Goal: Task Accomplishment & Management: Use online tool/utility

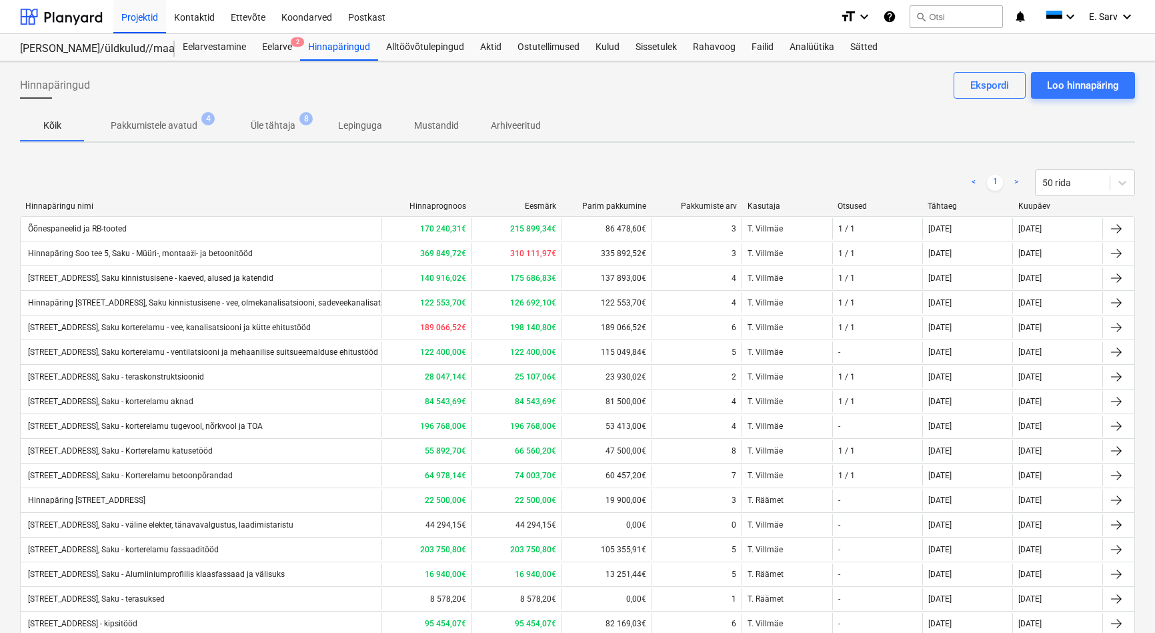
scroll to position [121, 0]
click at [63, 23] on div at bounding box center [61, 16] width 83 height 33
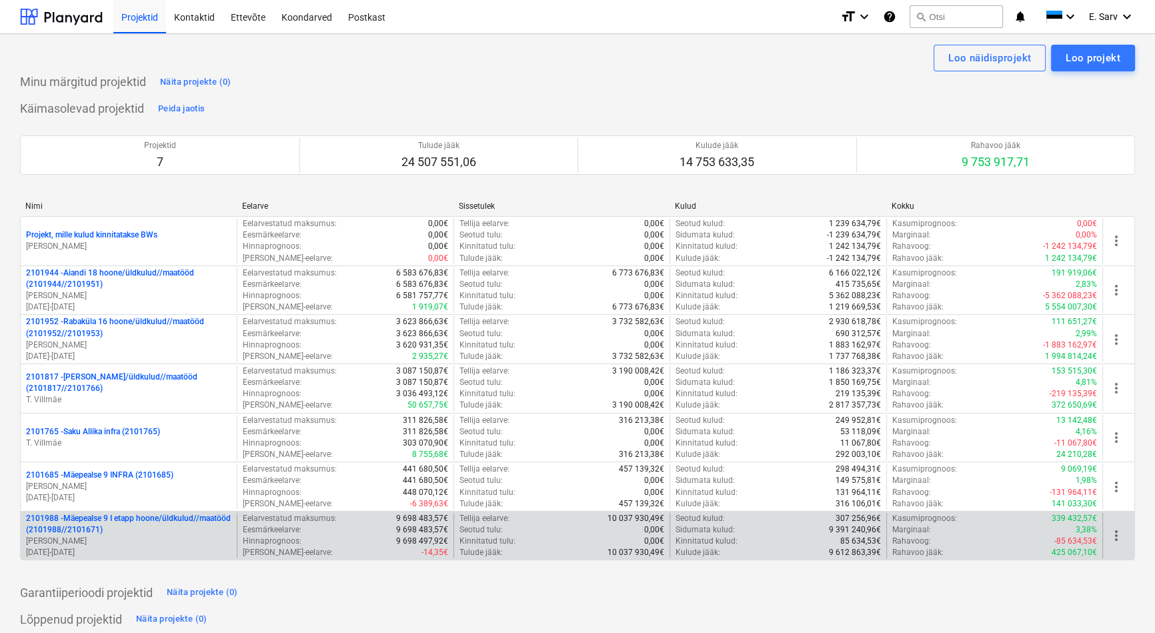
click at [128, 530] on p "2101988 - Mäepealse 9 I etapp hoone/üldkulud//maatööd (2101988//2101671)" at bounding box center [128, 524] width 205 height 23
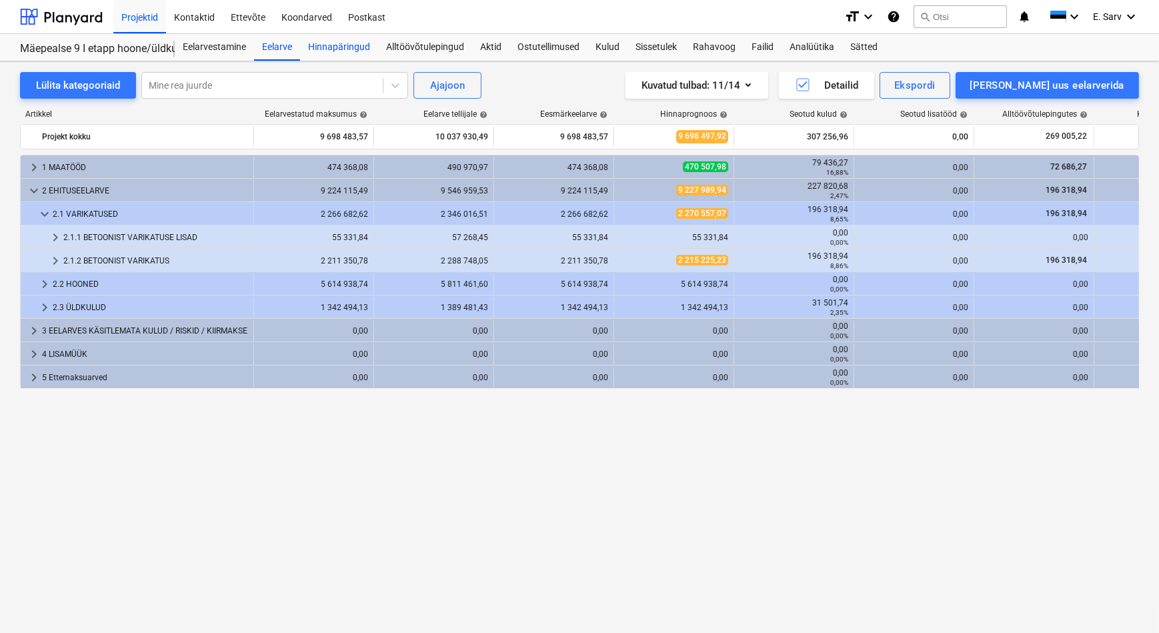
click at [326, 49] on div "Hinnapäringud" at bounding box center [339, 47] width 78 height 27
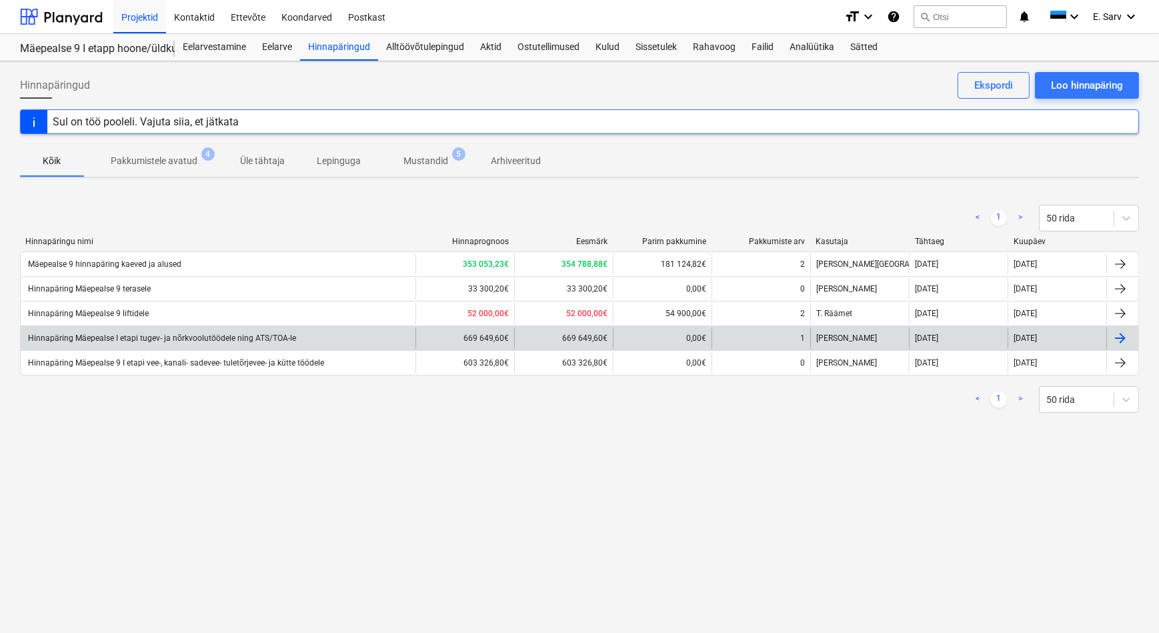
click at [255, 339] on div "Hinnapäring Mäepealse I etapi tugev- ja nõrkvoolutöödele ning ATS/TOA-le" at bounding box center [161, 337] width 270 height 9
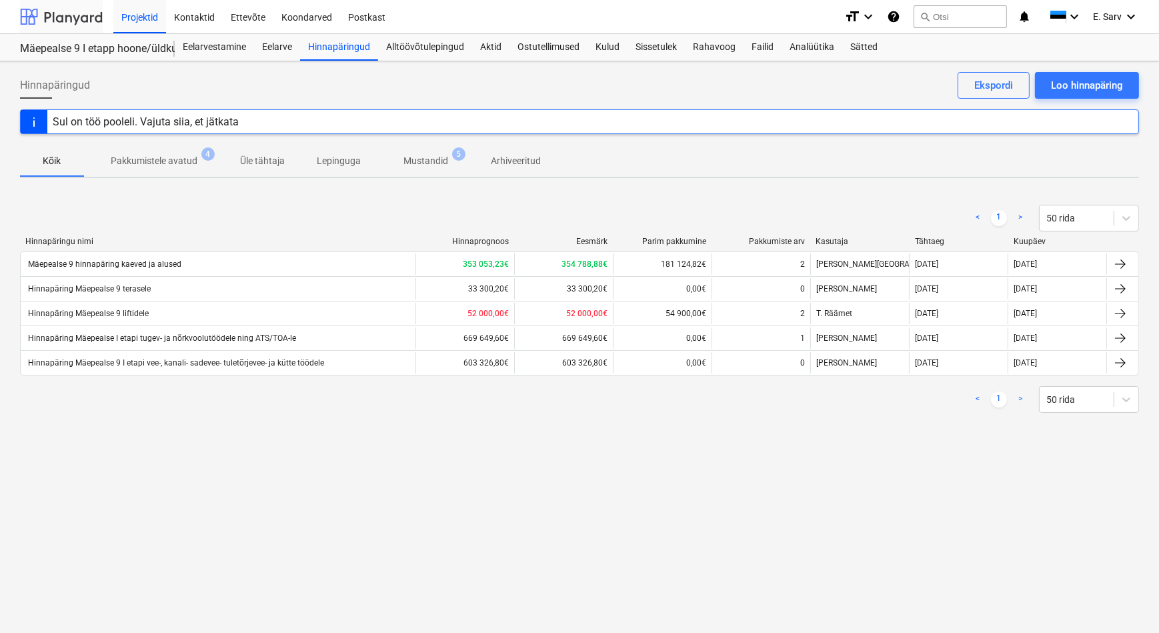
click at [91, 18] on div at bounding box center [61, 16] width 83 height 33
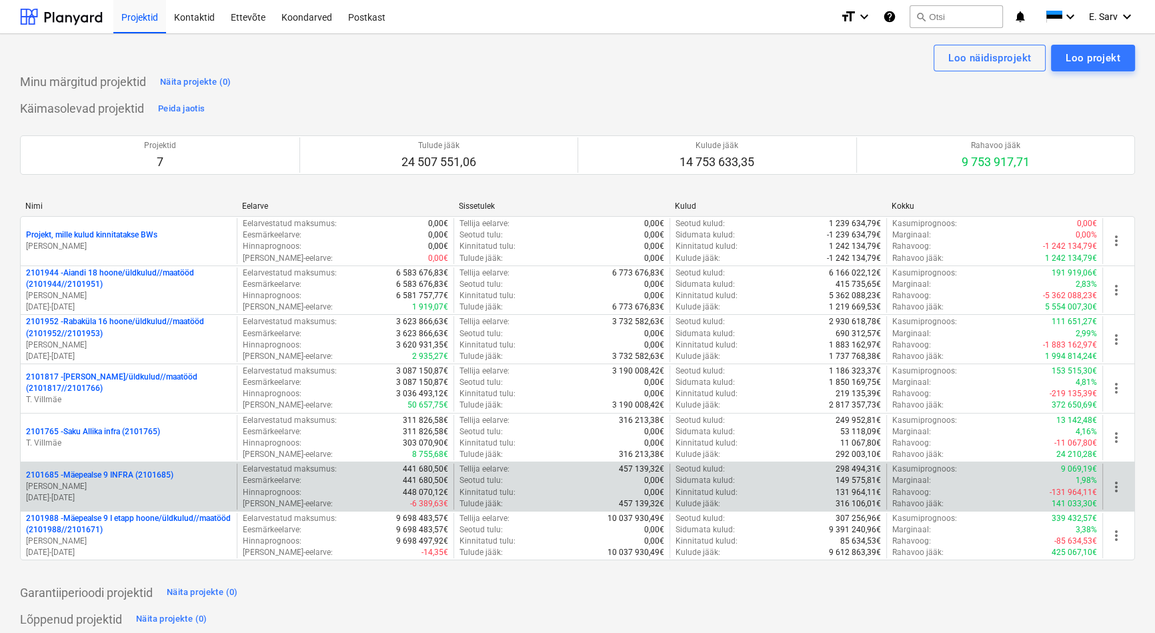
click at [120, 474] on p "2101685 - Mäepealse 9 INFRA (2101685)" at bounding box center [99, 475] width 147 height 11
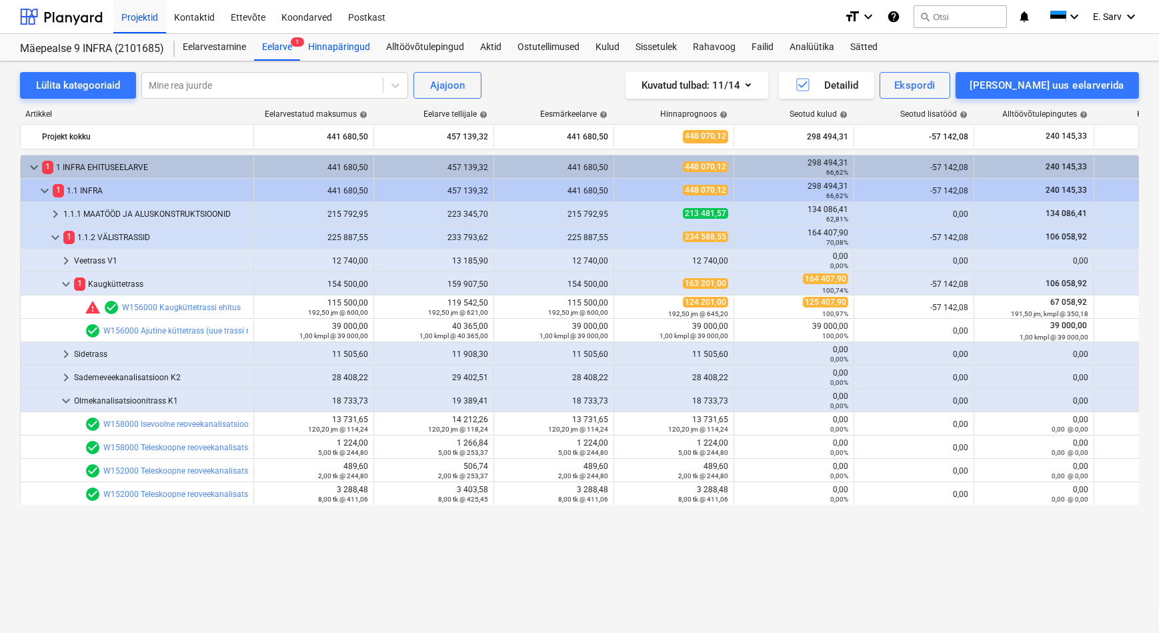
click at [336, 47] on div "Hinnapäringud" at bounding box center [339, 47] width 78 height 27
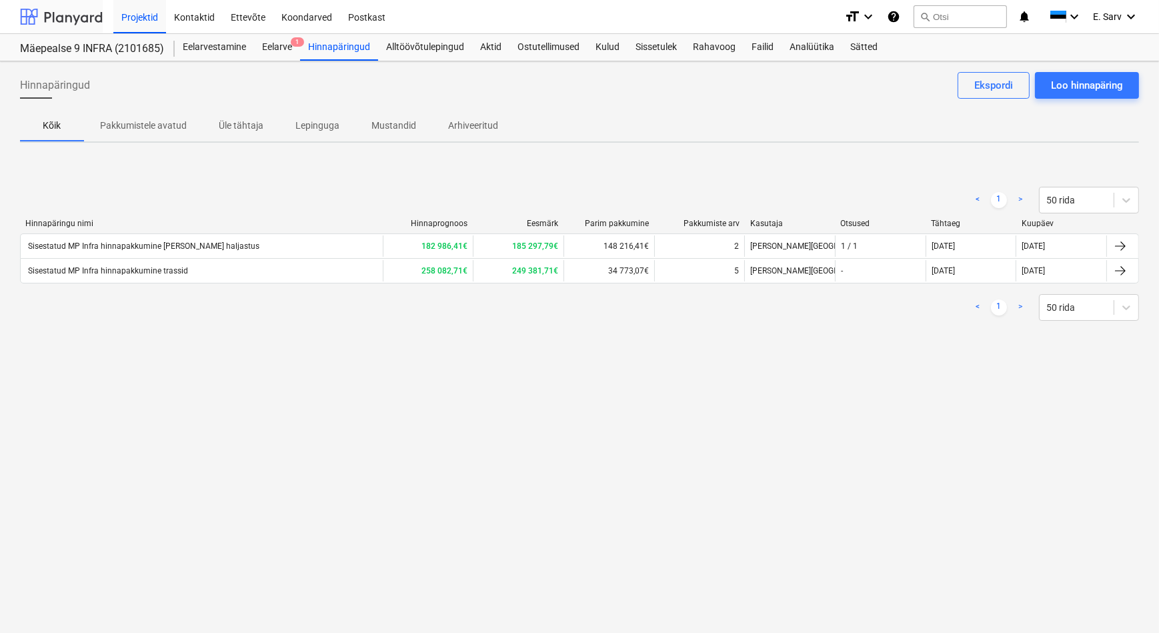
click at [67, 22] on div at bounding box center [61, 16] width 83 height 33
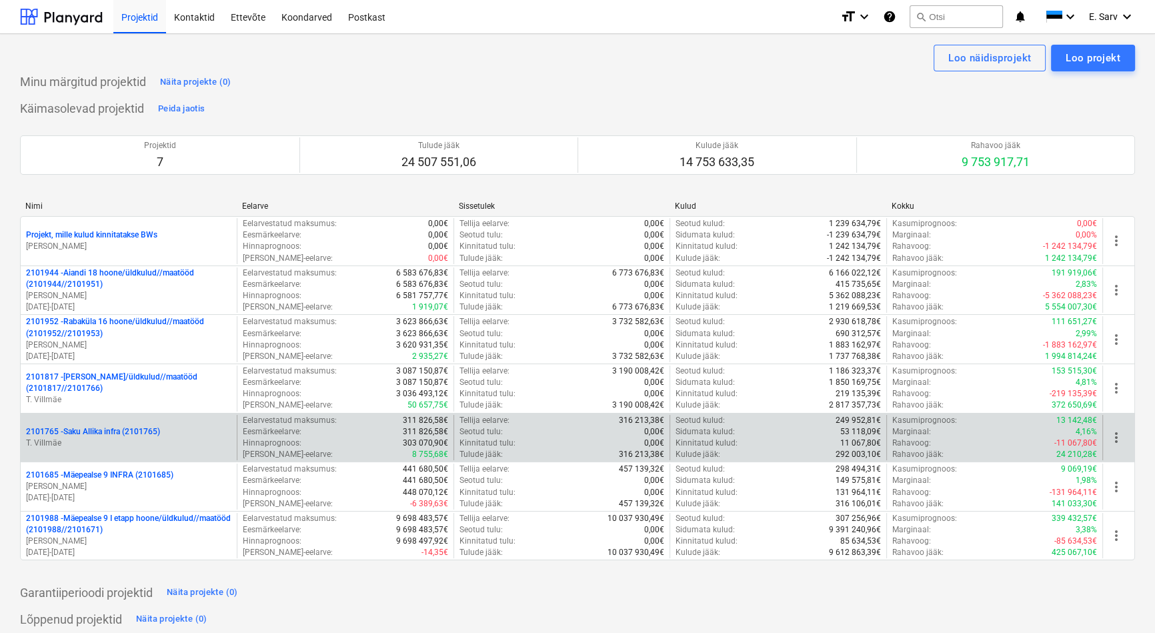
click at [115, 428] on p "2101765 - Saku Allika infra (2101765)" at bounding box center [93, 431] width 134 height 11
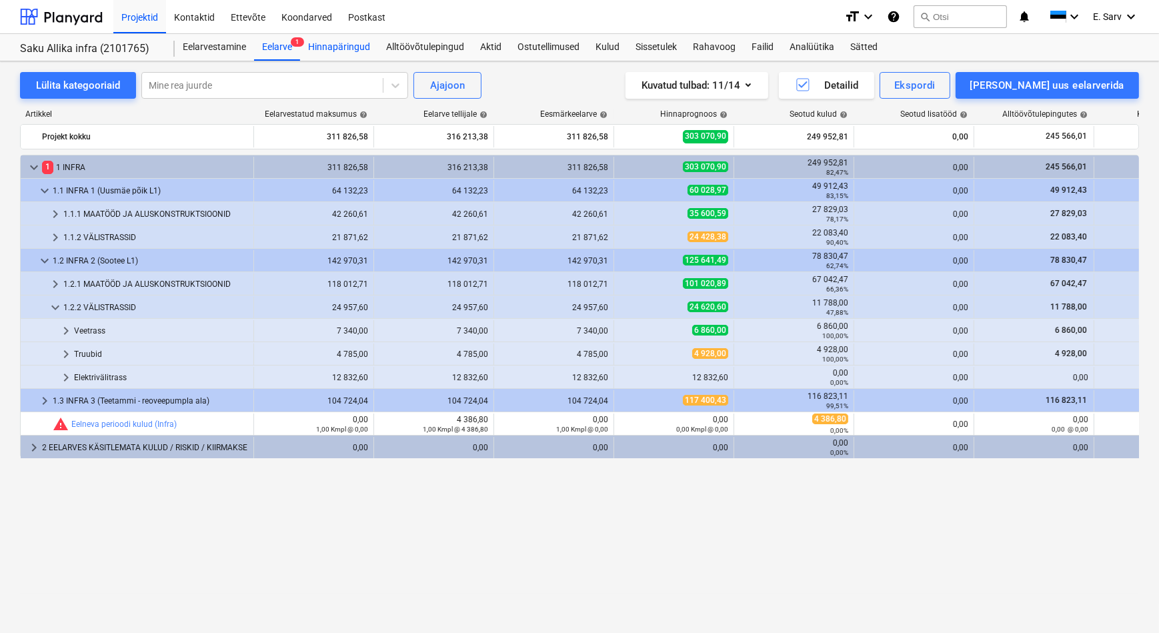
click at [353, 45] on div "Hinnapäringud" at bounding box center [339, 47] width 78 height 27
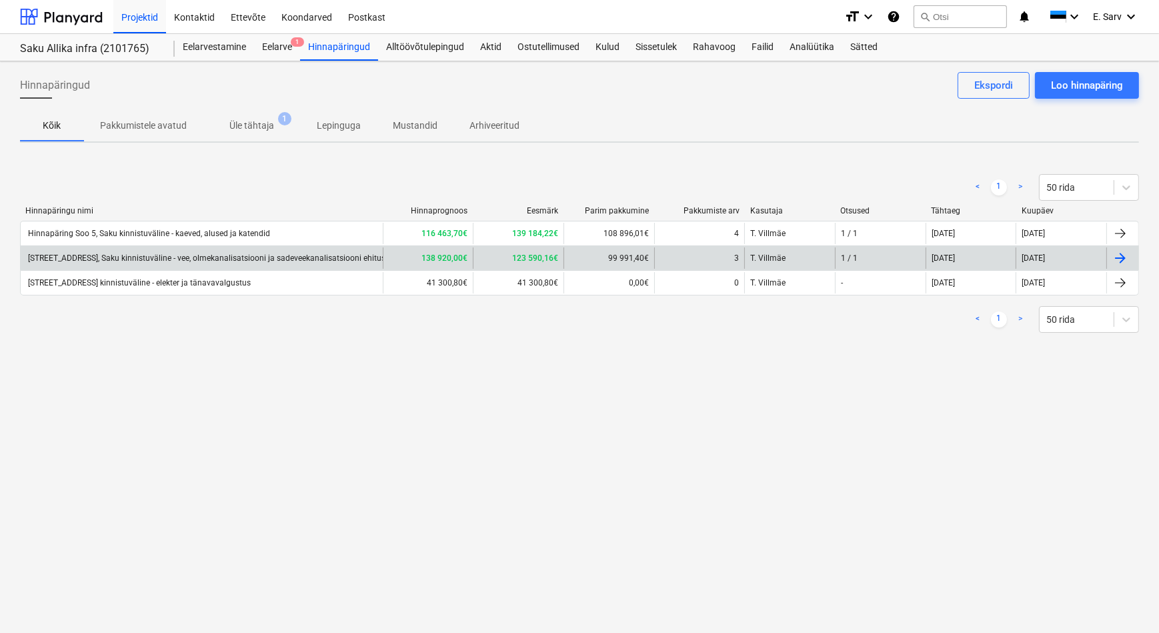
click at [279, 259] on div "[STREET_ADDRESS], Saku kinnistuväline - vee, olmekanalisatsiooni ja sadeveekana…" at bounding box center [214, 257] width 376 height 9
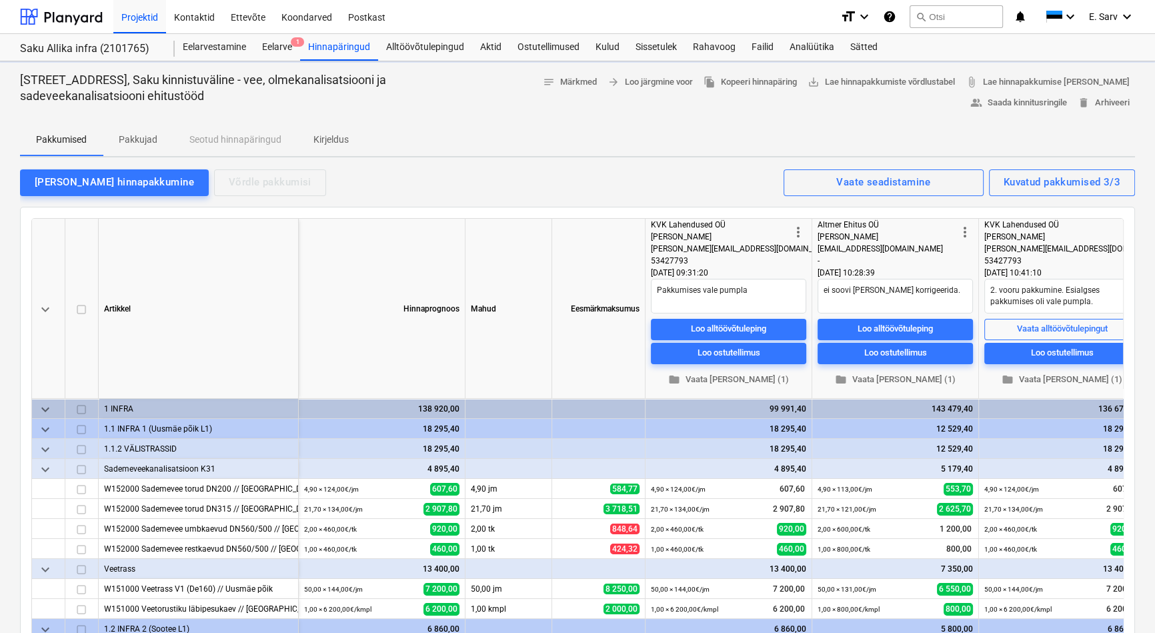
type textarea "x"
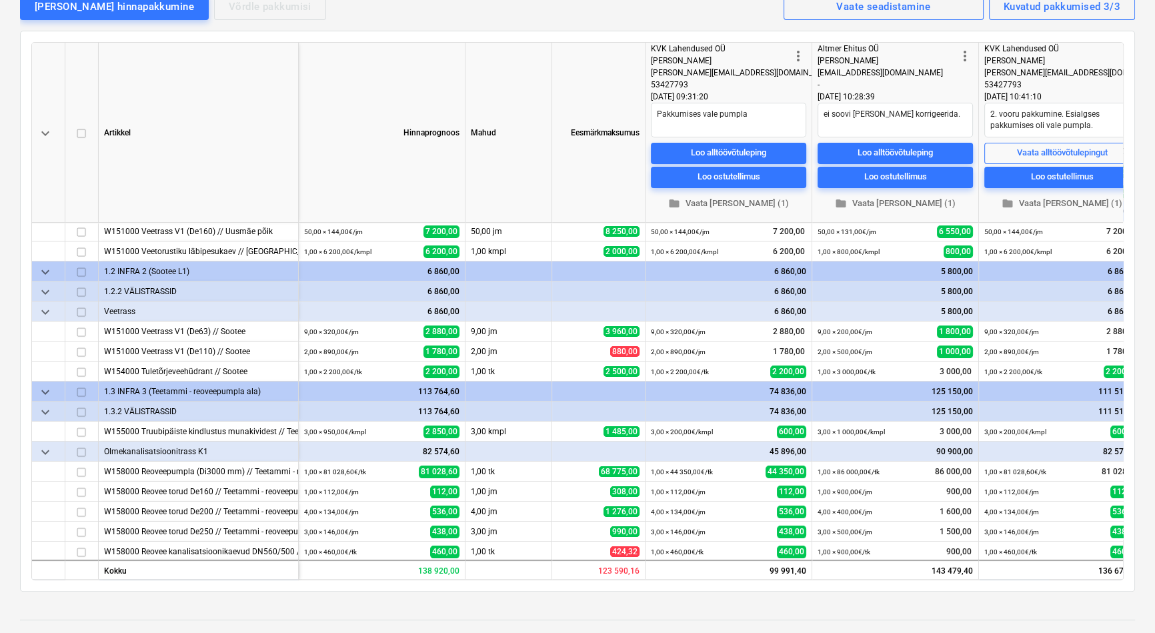
scroll to position [181, 0]
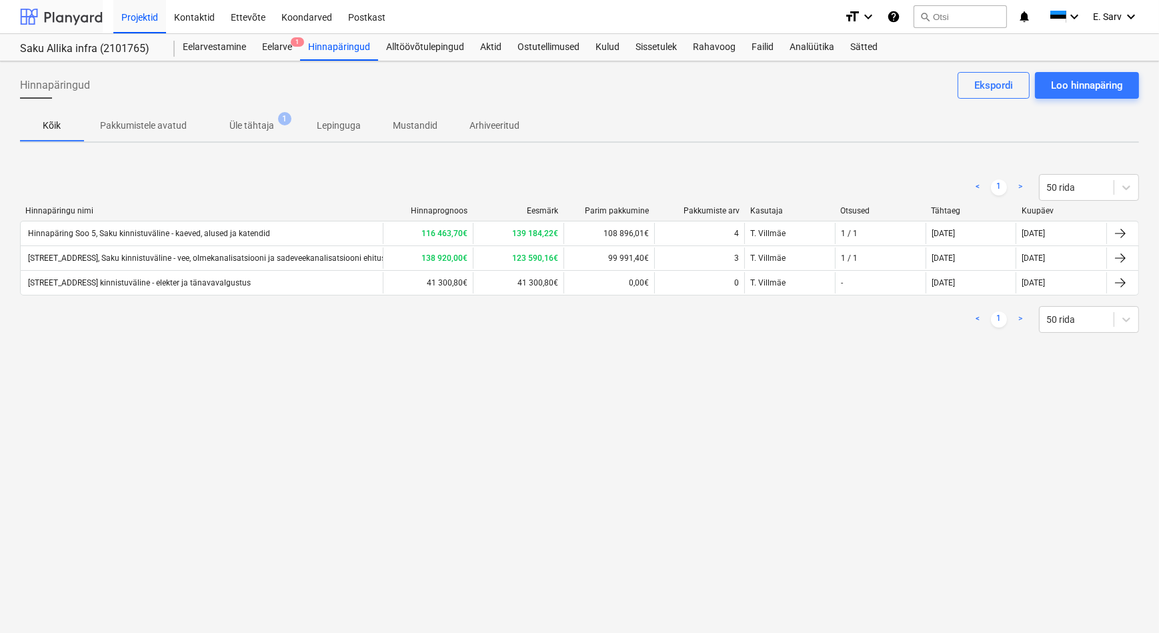
click at [75, 18] on div at bounding box center [61, 16] width 83 height 33
